Goal: Transaction & Acquisition: Purchase product/service

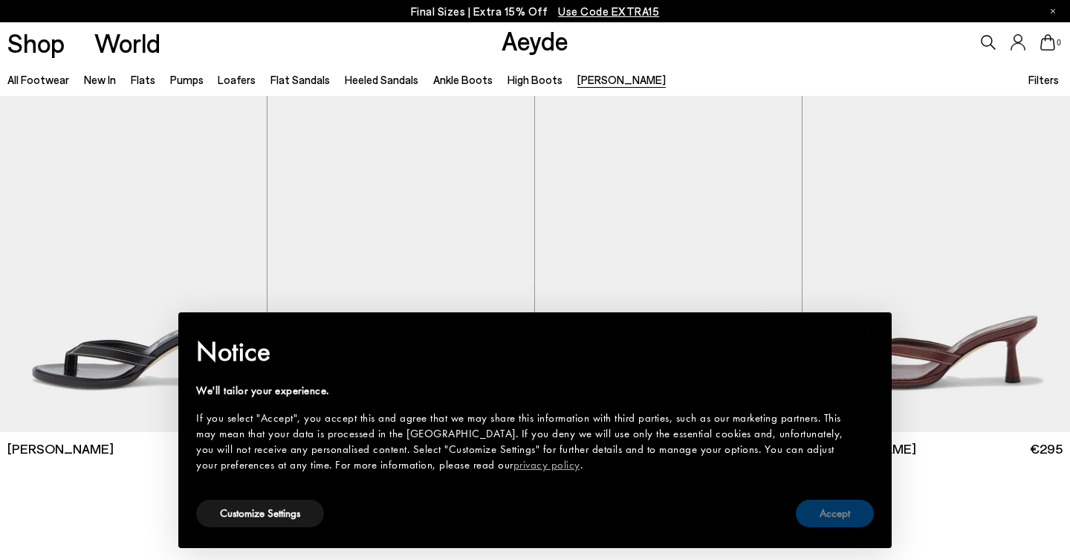
click at [827, 519] on button "Accept" at bounding box center [835, 512] width 78 height 27
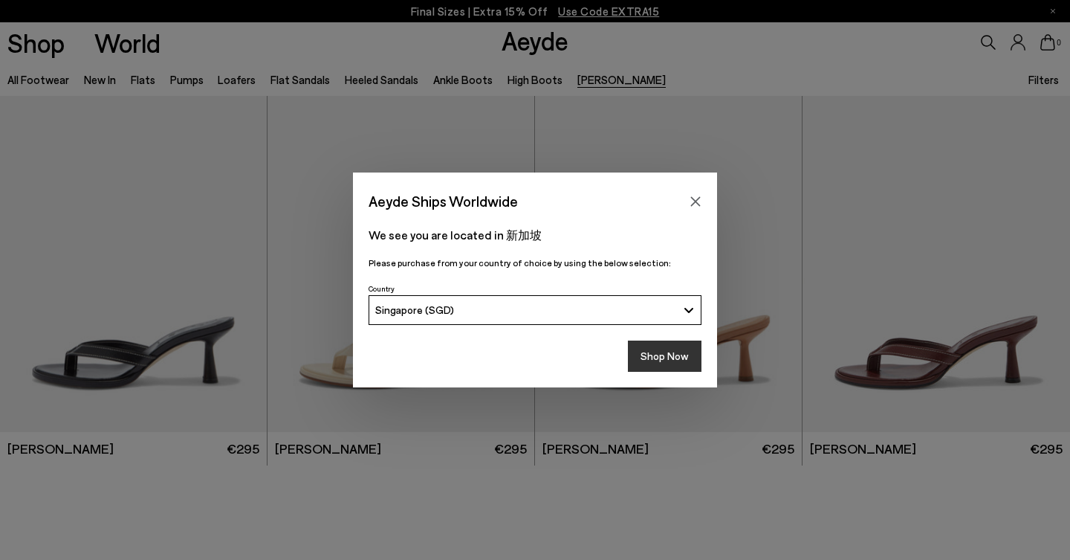
click at [669, 356] on button "Shop Now" at bounding box center [665, 355] width 74 height 31
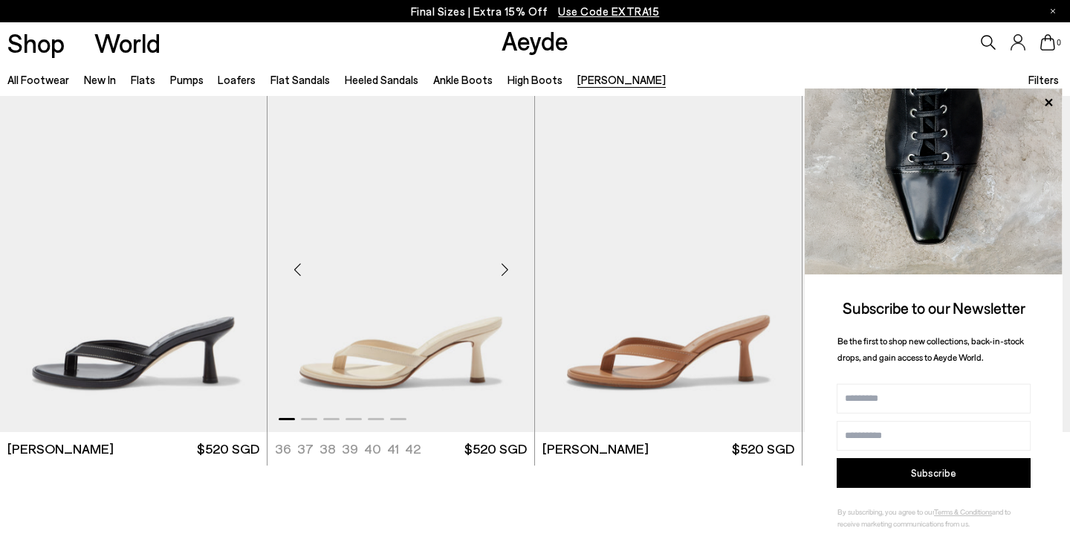
click at [509, 276] on div "Next slide" at bounding box center [504, 269] width 45 height 45
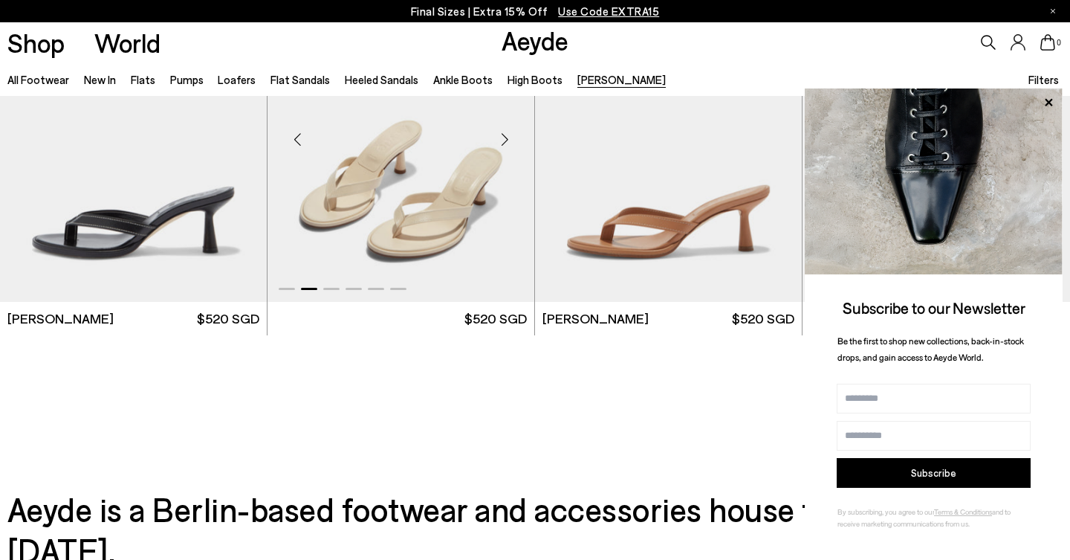
scroll to position [131, 0]
click at [124, 204] on img "1 / 6" at bounding box center [133, 132] width 267 height 335
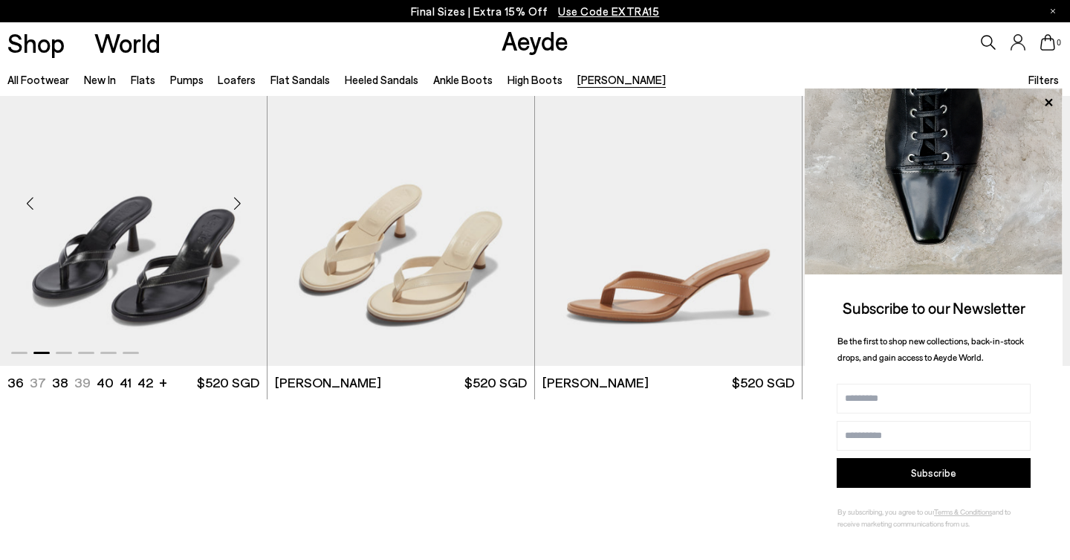
scroll to position [0, 0]
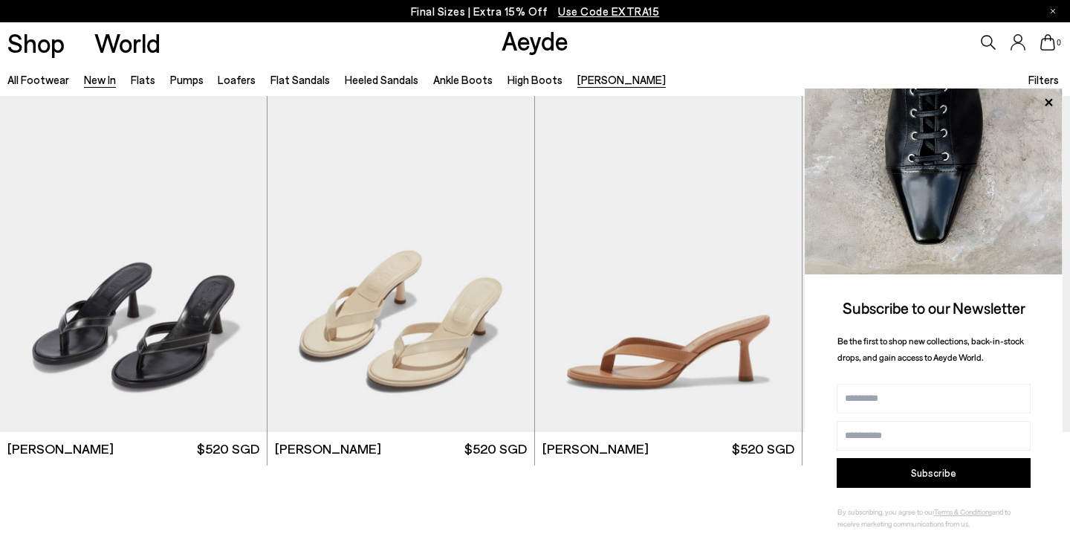
click at [97, 80] on link "New In" at bounding box center [100, 79] width 32 height 13
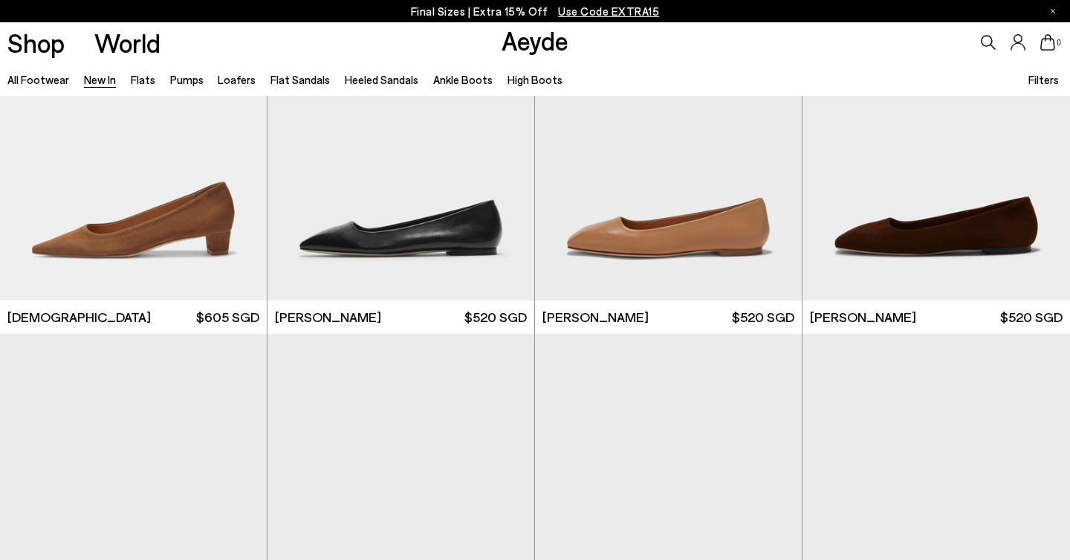
scroll to position [6395, 0]
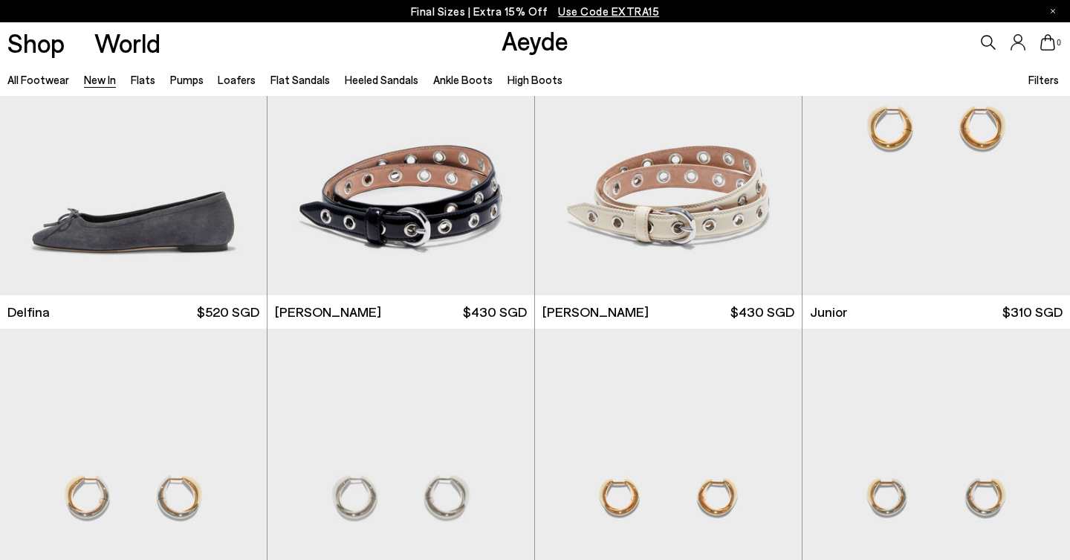
scroll to position [8990, 0]
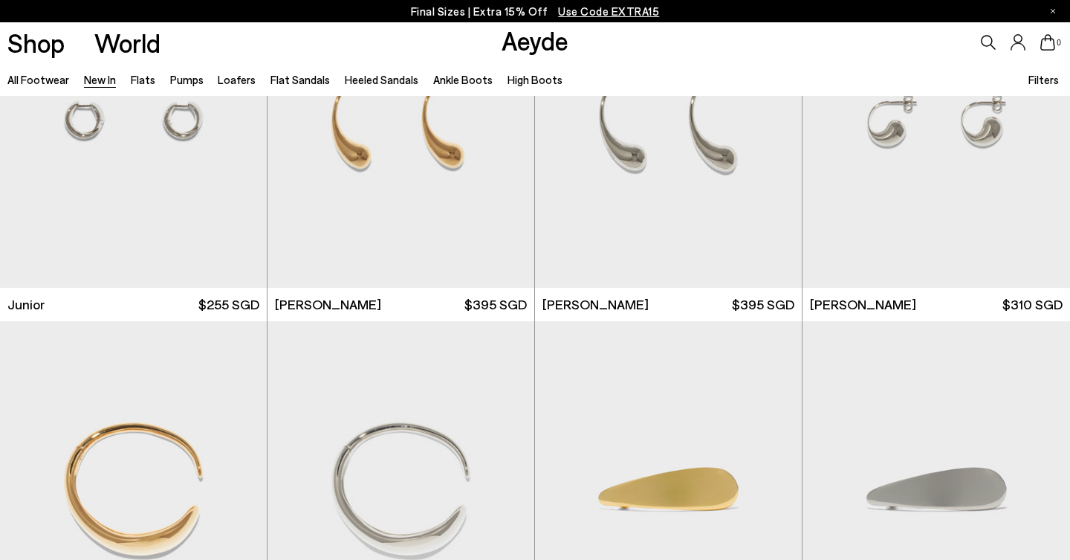
scroll to position [9734, 0]
click at [982, 38] on icon at bounding box center [989, 42] width 15 height 15
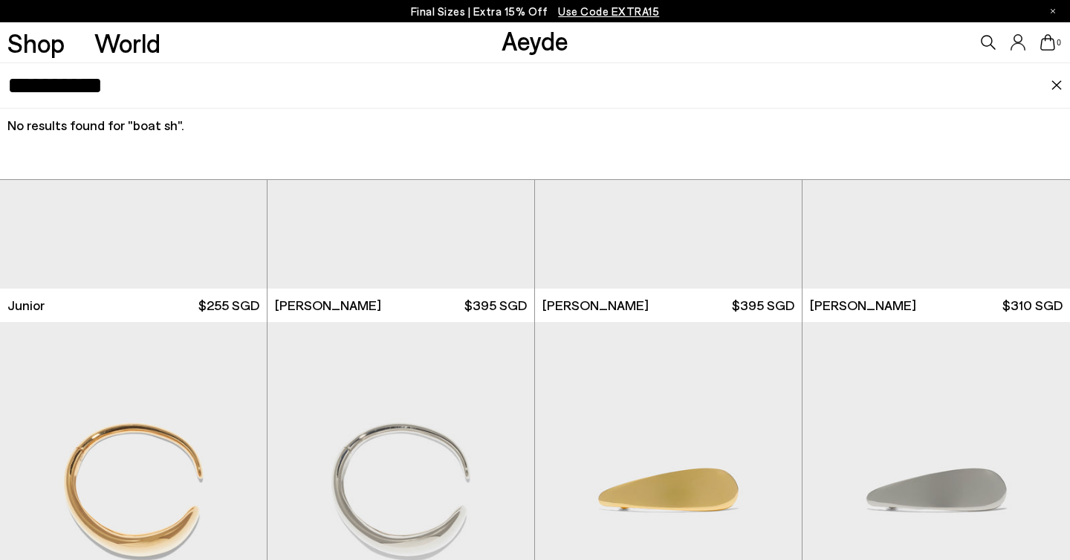
type input "**********"
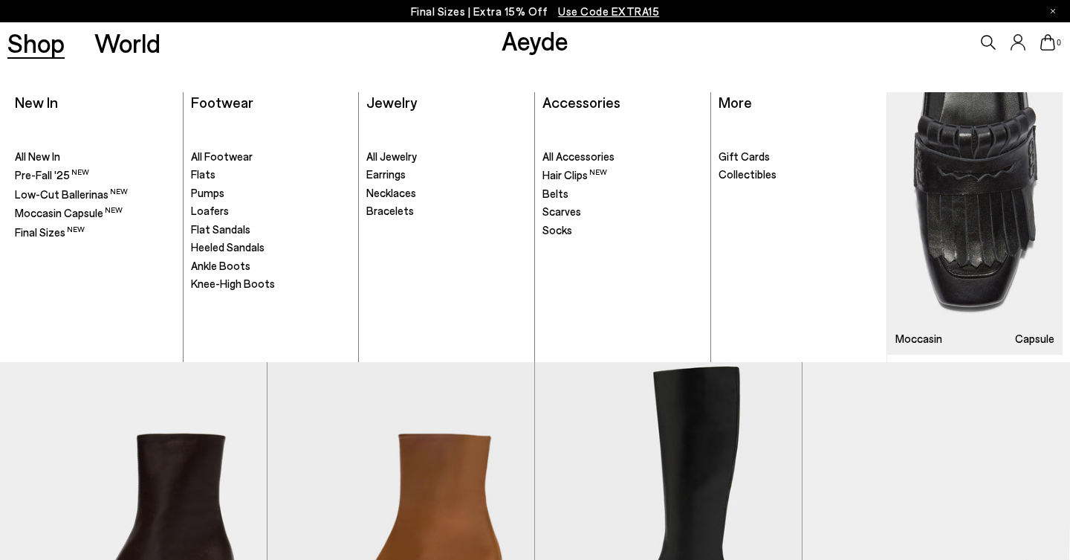
click at [43, 43] on link "Shop" at bounding box center [35, 43] width 57 height 26
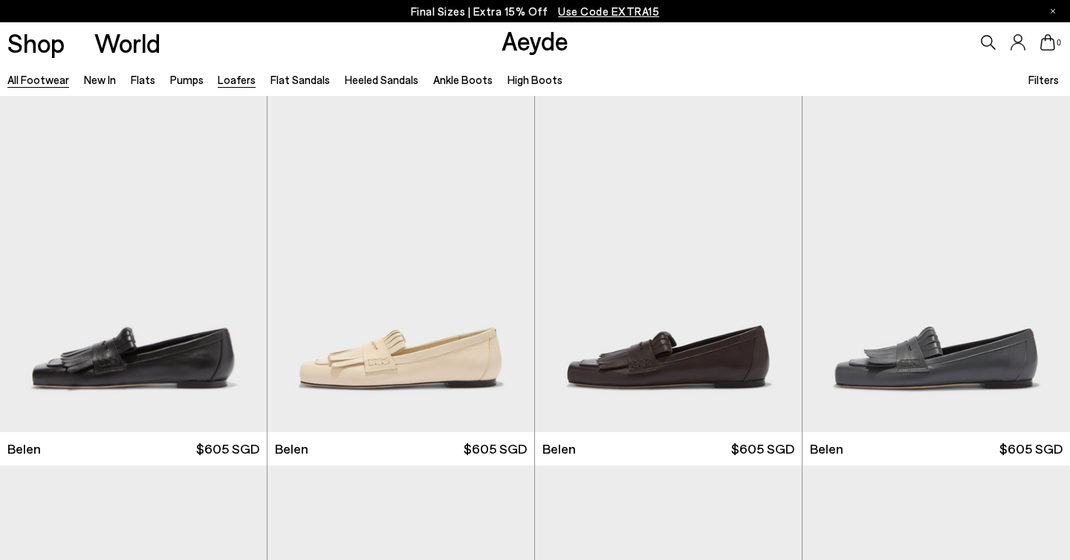
click at [223, 77] on link "Loafers" at bounding box center [237, 79] width 38 height 13
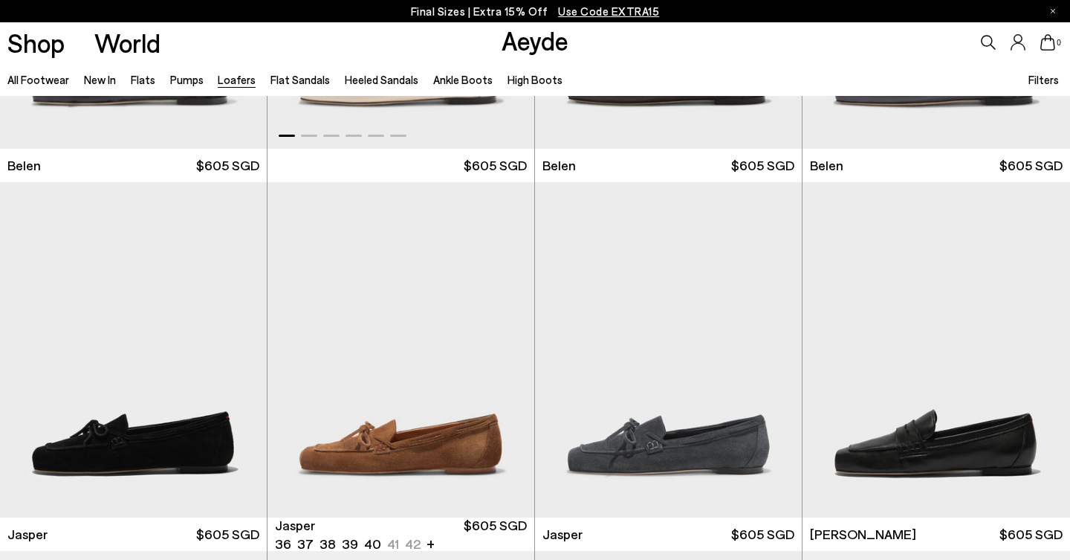
scroll to position [526, 0]
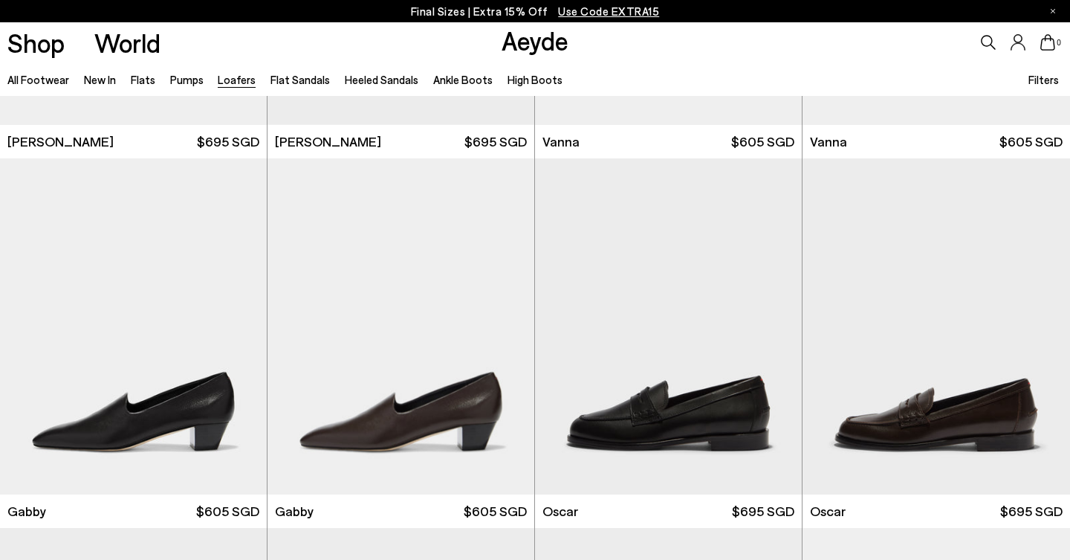
scroll to position [1526, 0]
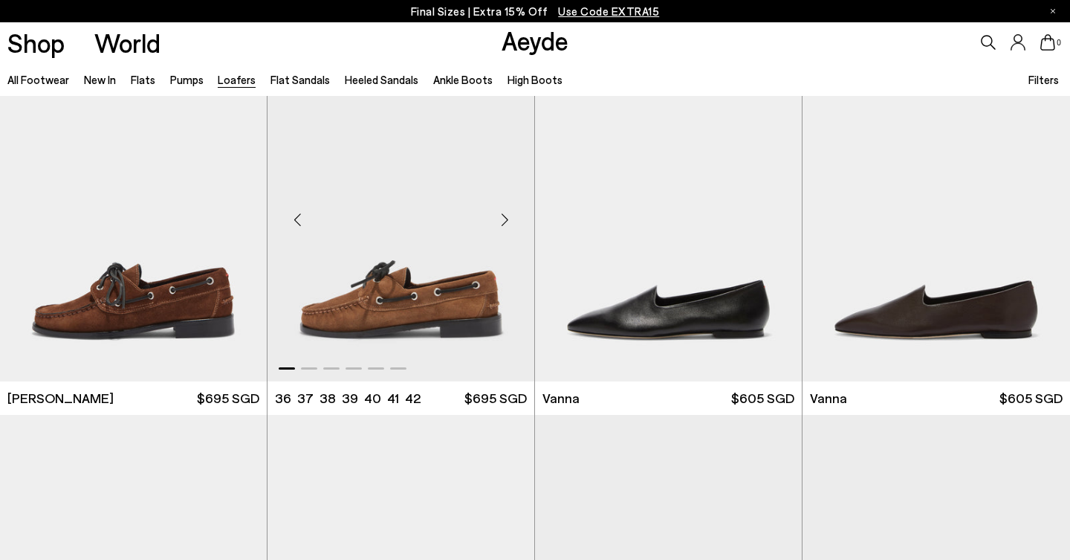
click at [423, 271] on img "1 / 6" at bounding box center [401, 213] width 267 height 335
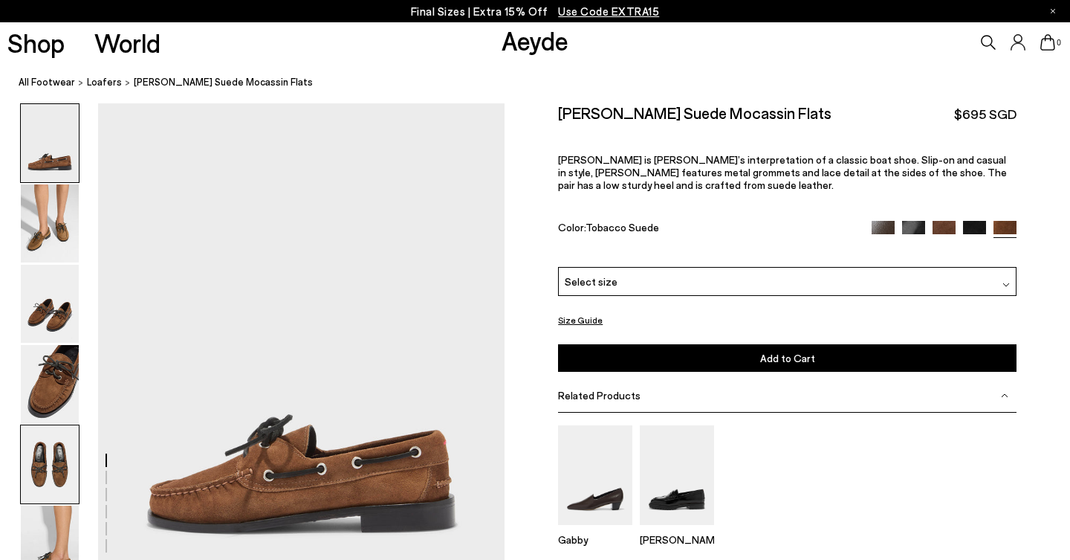
click at [68, 445] on img at bounding box center [50, 464] width 58 height 78
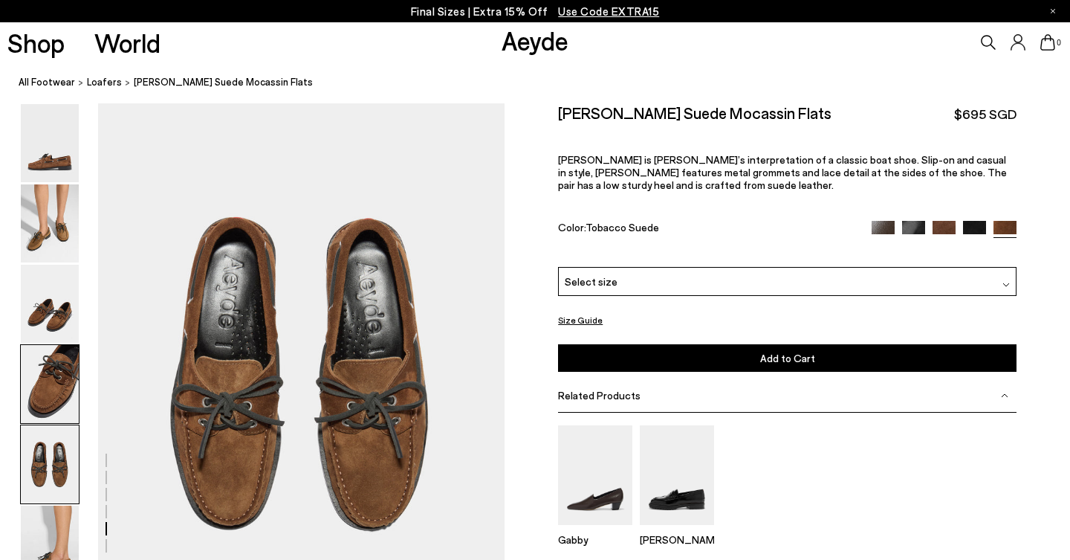
click at [54, 391] on img at bounding box center [50, 384] width 58 height 78
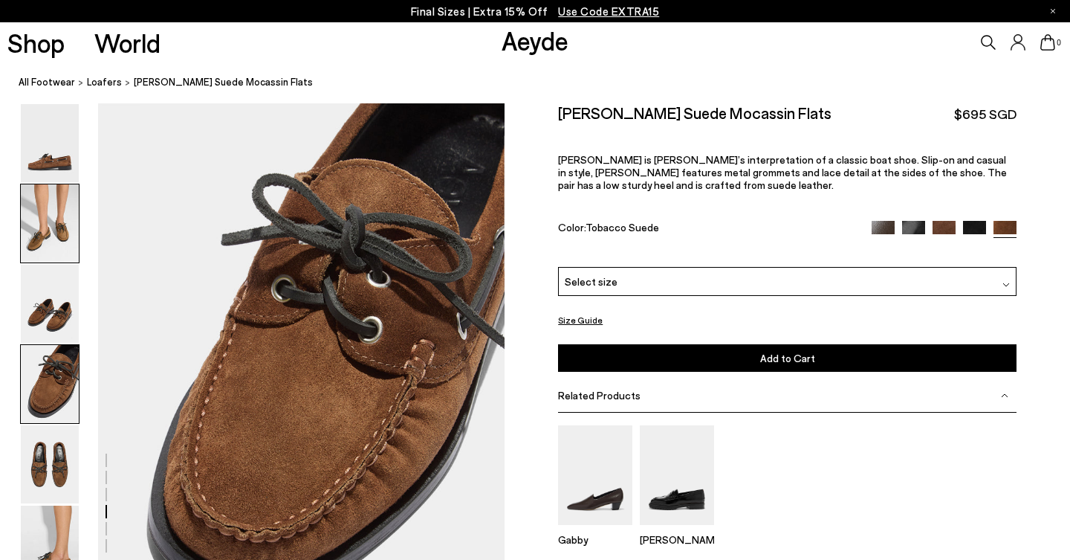
click at [52, 262] on img at bounding box center [50, 223] width 58 height 78
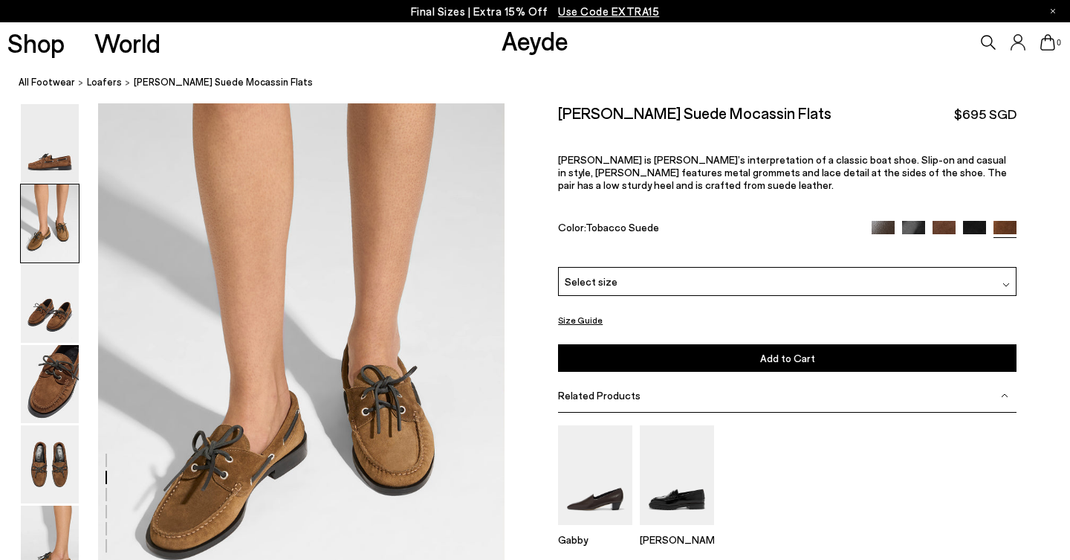
scroll to position [546, 0]
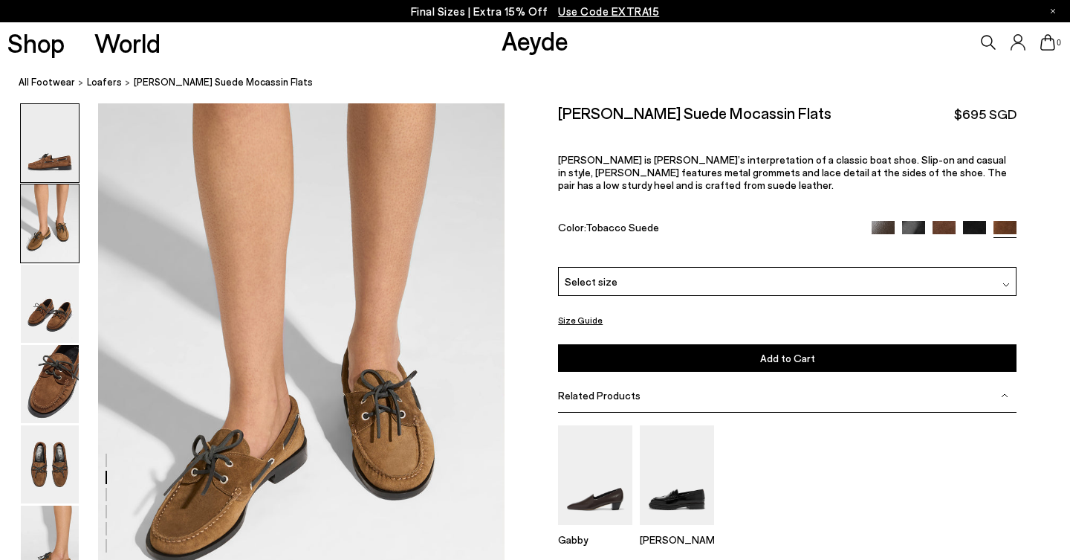
click at [30, 161] on img at bounding box center [50, 143] width 58 height 78
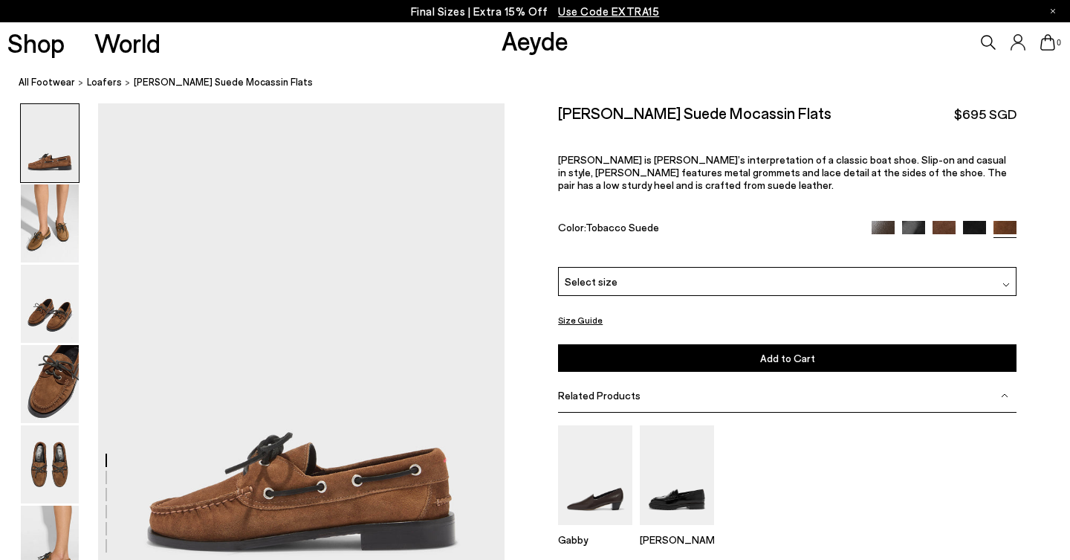
scroll to position [0, 0]
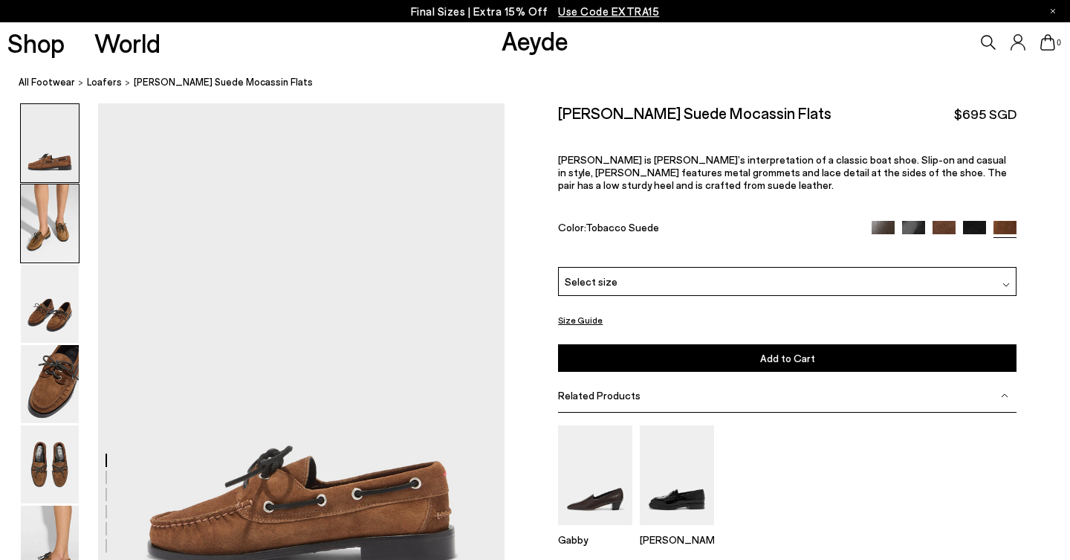
click at [42, 244] on img at bounding box center [50, 223] width 58 height 78
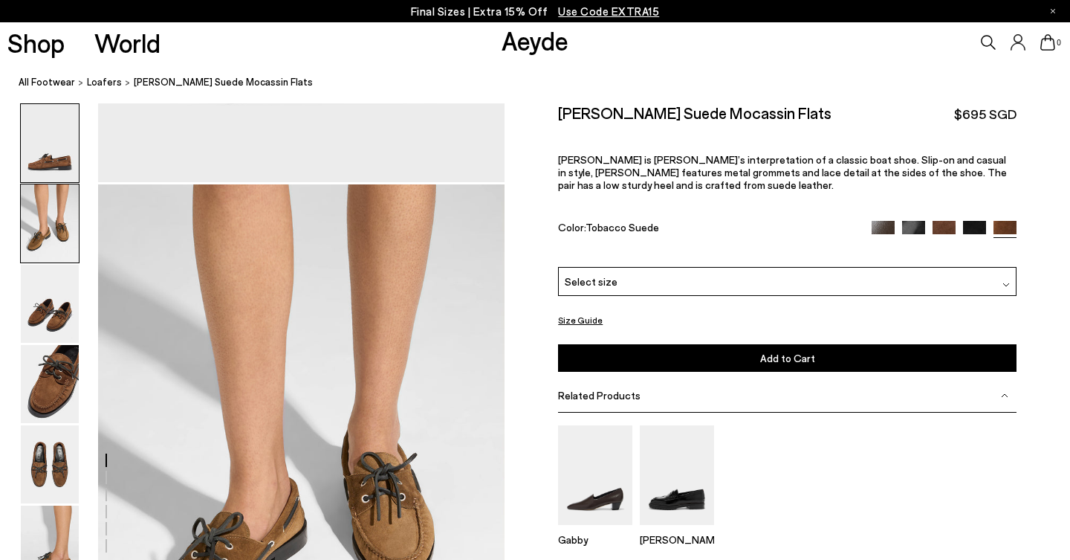
scroll to position [546, 0]
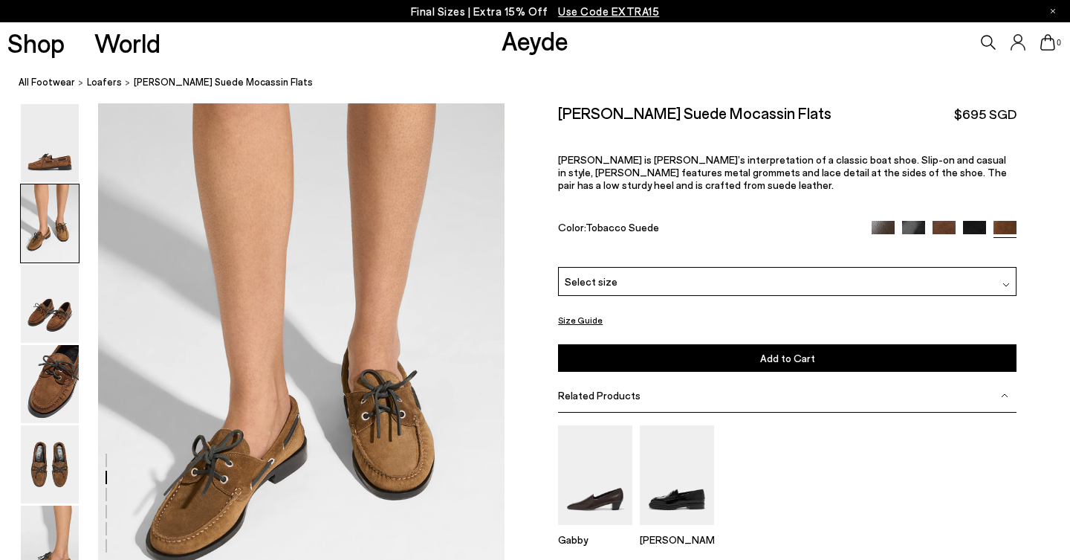
click at [632, 267] on div "Select size" at bounding box center [787, 281] width 458 height 29
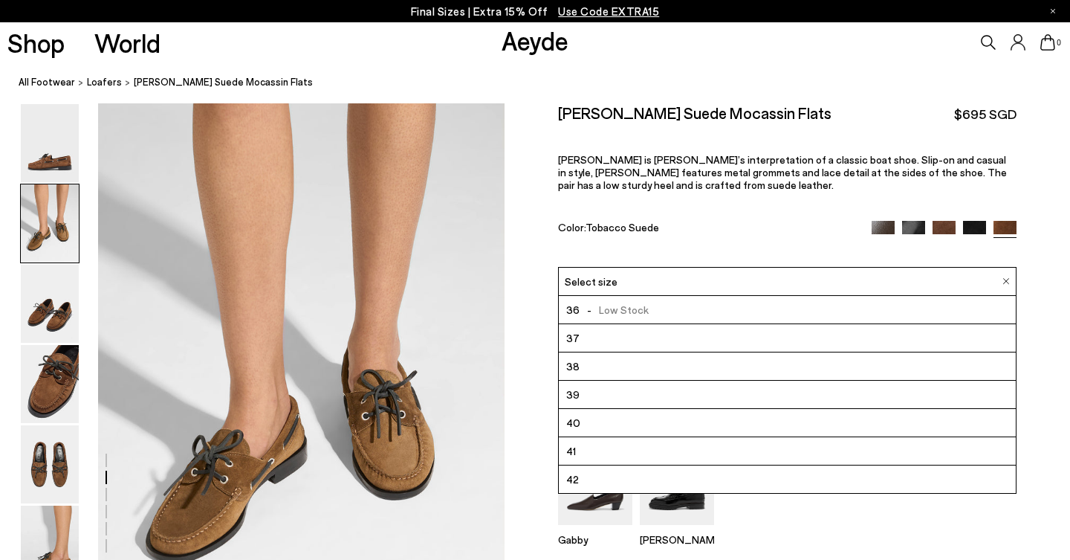
click at [586, 352] on li "38" at bounding box center [787, 366] width 457 height 28
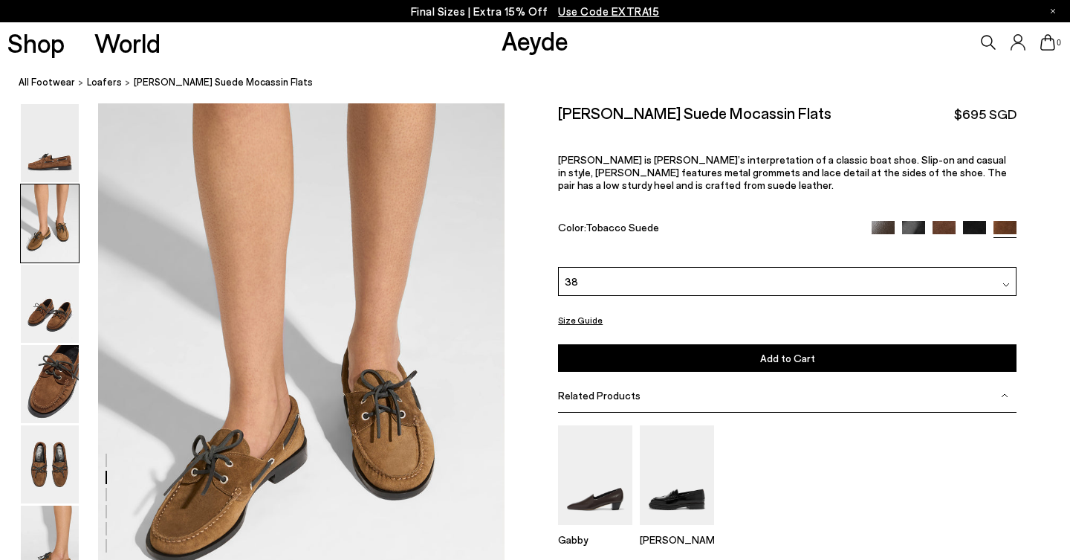
click at [807, 351] on span "Add to Cart" at bounding box center [787, 357] width 55 height 13
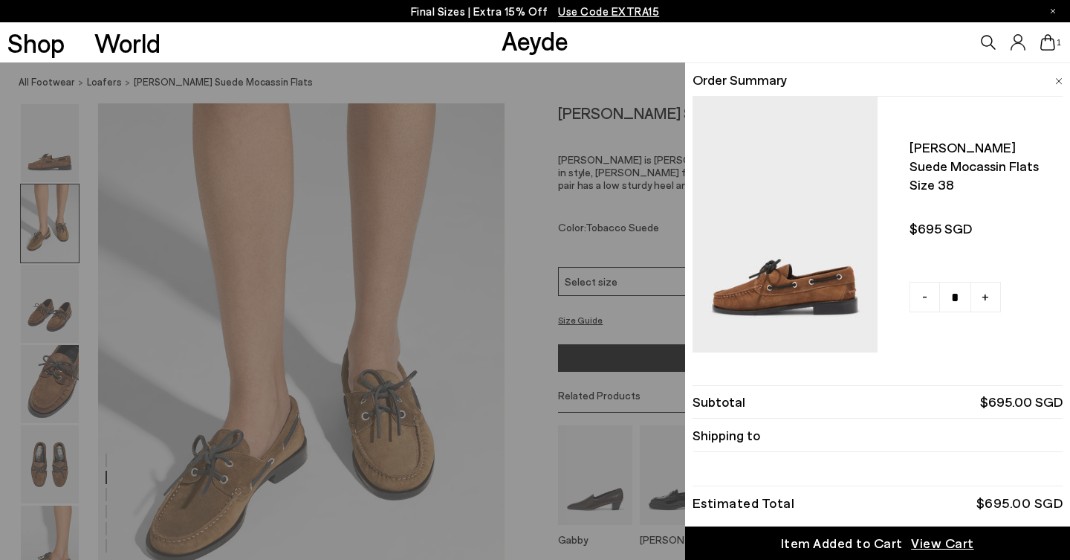
click at [699, 46] on div "Shop World Aeyde 1" at bounding box center [535, 42] width 1070 height 40
